Goal: Task Accomplishment & Management: Manage account settings

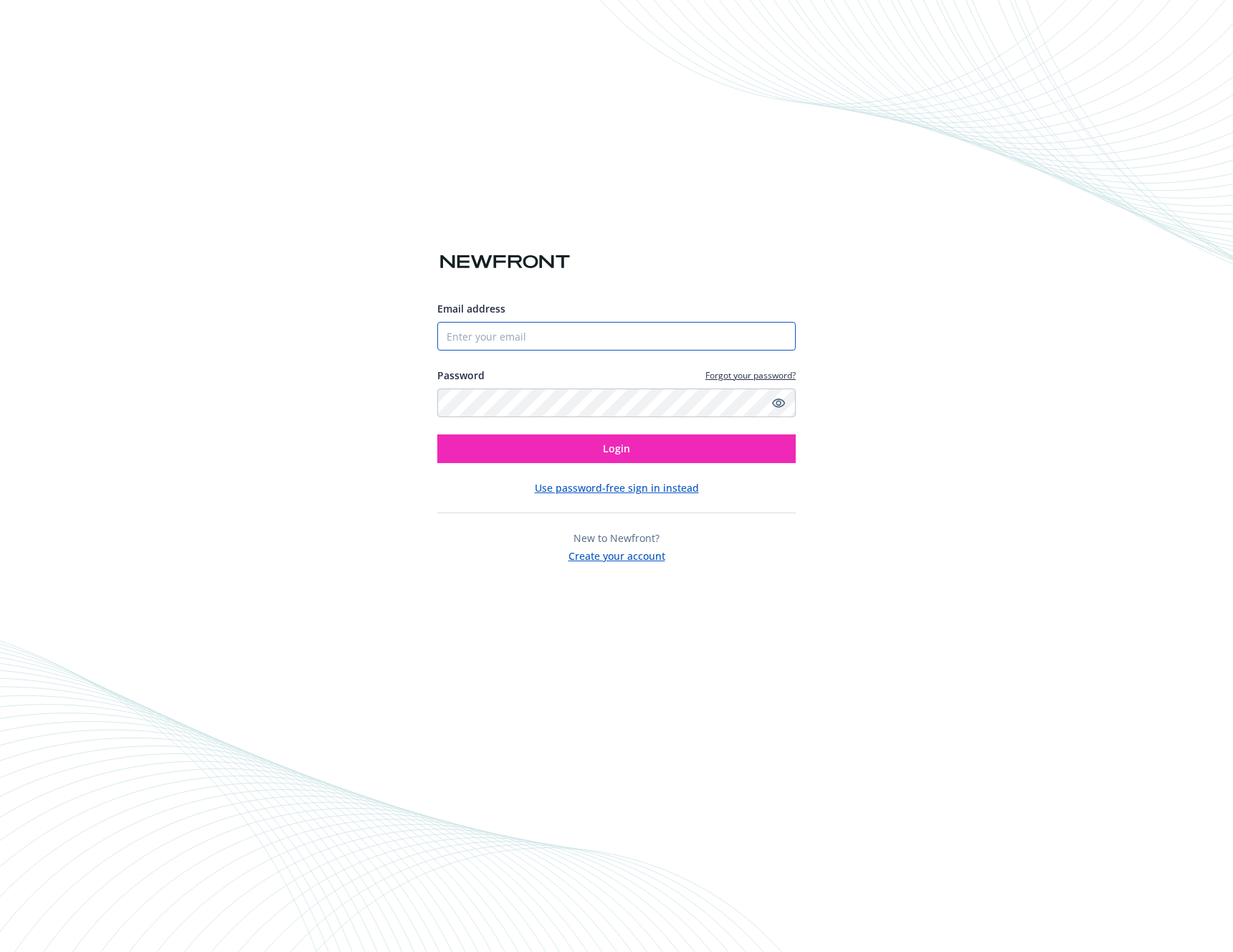
click at [538, 333] on input "Email address" at bounding box center [617, 335] width 358 height 29
click at [703, 133] on div "Email address Password Forgot your password? Login Use password-free sign in in…" at bounding box center [616, 476] width 1233 height 952
